Goal: Register for event/course

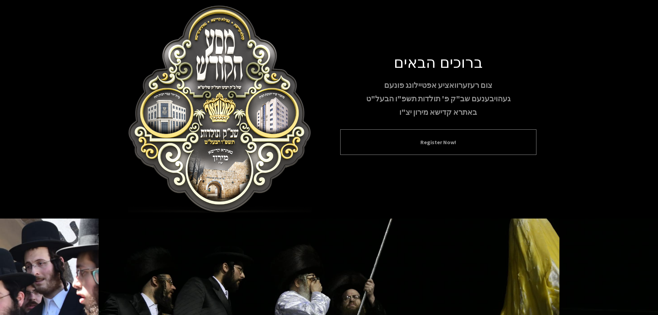
click at [434, 132] on div "Register Now!" at bounding box center [438, 142] width 196 height 26
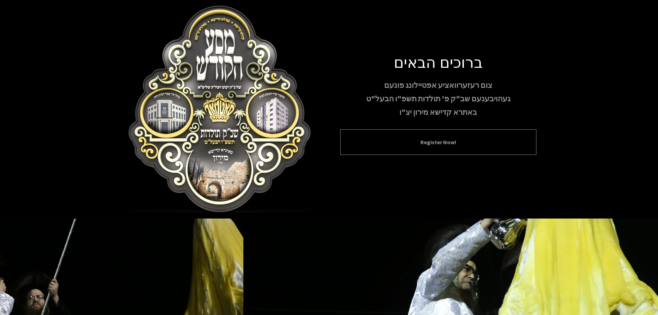
click at [429, 138] on button "Register Now!" at bounding box center [438, 142] width 179 height 8
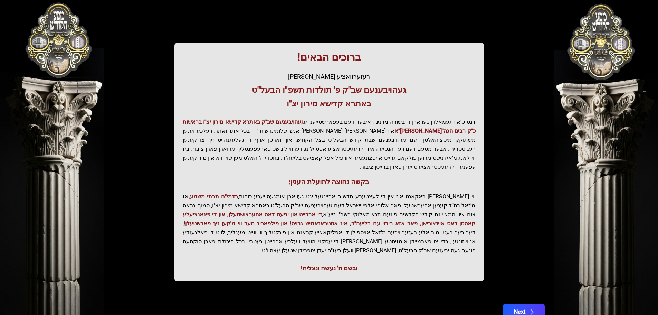
scroll to position [85, 0]
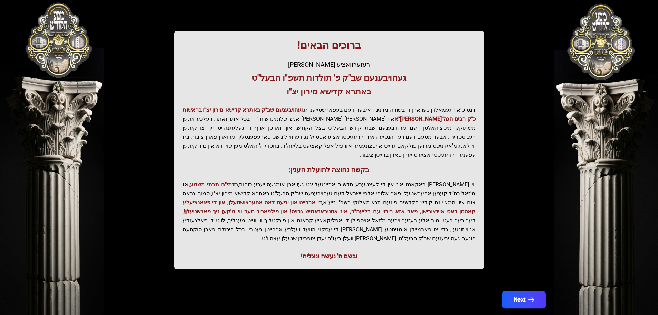
click at [524, 291] on button "Next" at bounding box center [524, 299] width 44 height 17
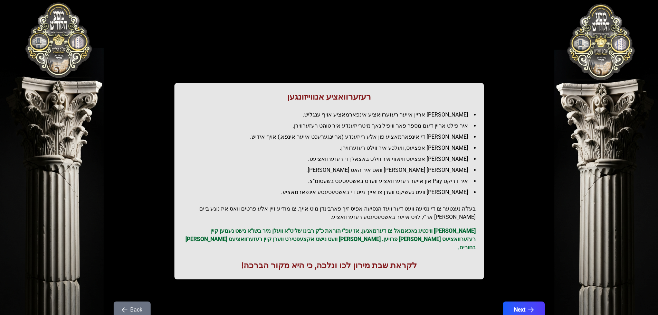
scroll to position [20, 0]
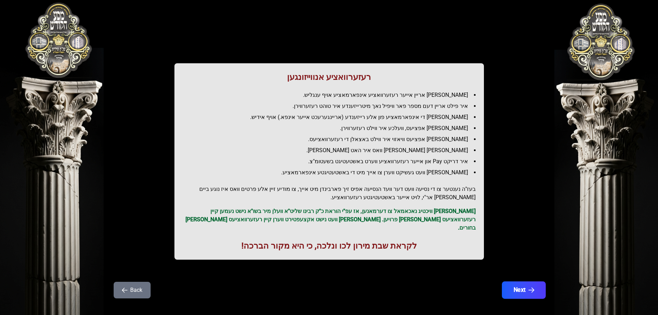
click at [515, 281] on button "Next" at bounding box center [524, 289] width 44 height 17
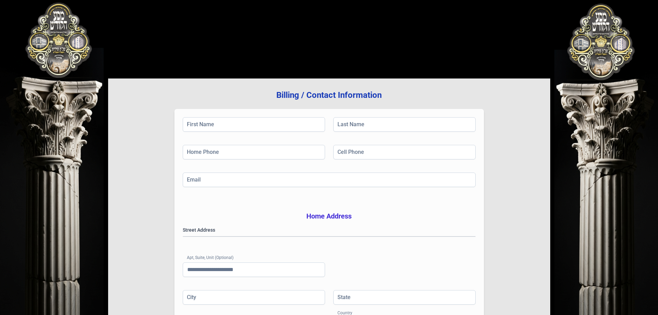
scroll to position [0, 0]
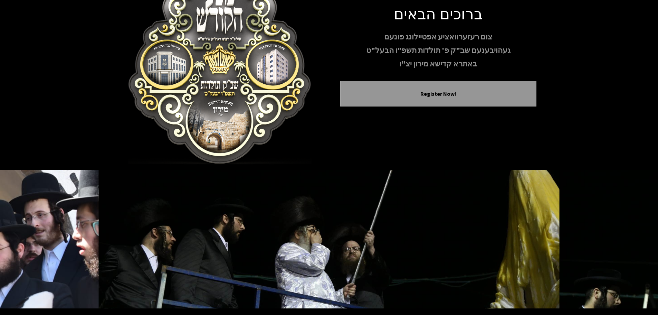
scroll to position [37, 0]
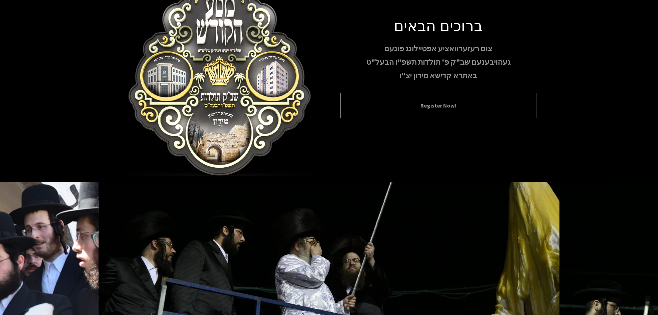
click at [435, 103] on button "Register Now!" at bounding box center [438, 105] width 179 height 8
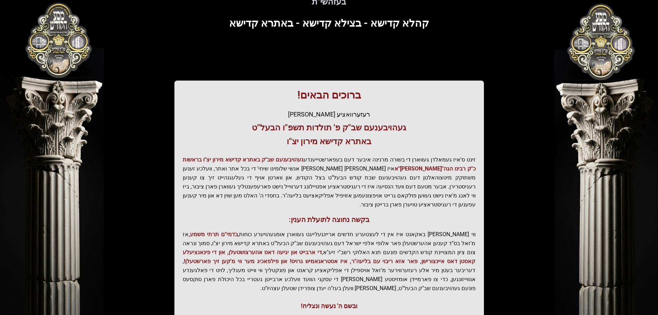
scroll to position [85, 0]
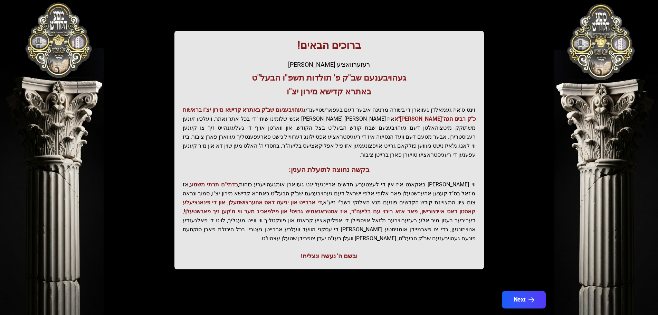
click at [508, 291] on button "Next" at bounding box center [524, 299] width 44 height 17
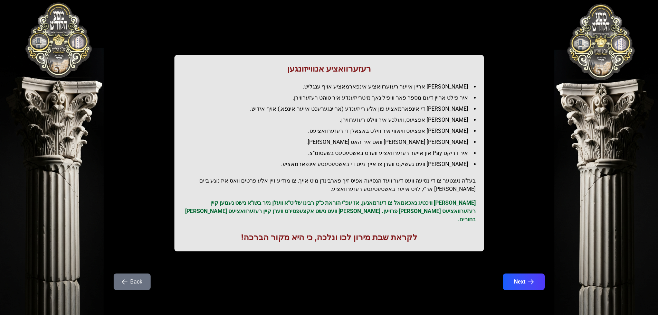
scroll to position [0, 0]
